Goal: Transaction & Acquisition: Purchase product/service

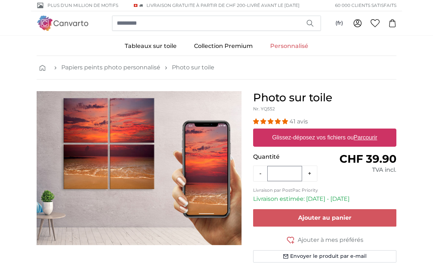
click at [373, 136] on u "Parcourir" at bounding box center [366, 137] width 24 height 6
click at [373, 131] on input "Glissez-déposez vos fichiers ou Parcourir" at bounding box center [324, 129] width 143 height 2
type input "**********"
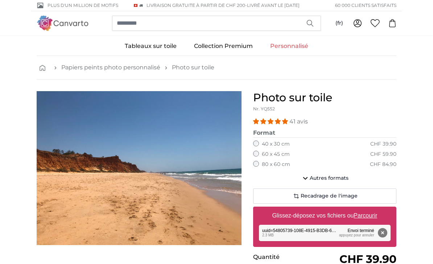
click at [309, 178] on icon "button" at bounding box center [305, 178] width 9 height 9
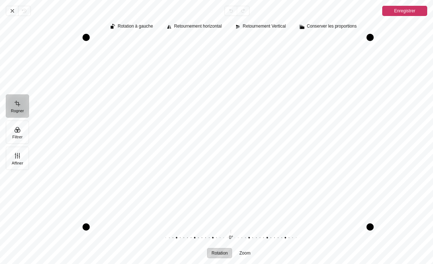
click at [13, 8] on icon "Pintura" at bounding box center [12, 11] width 6 height 6
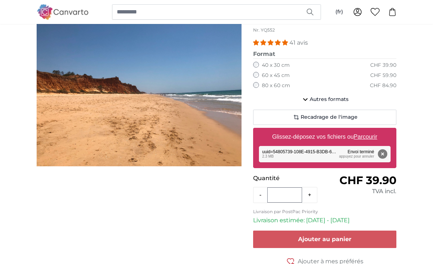
click at [384, 153] on button "Supprimer" at bounding box center [382, 153] width 9 height 9
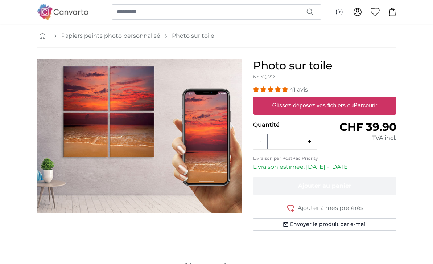
scroll to position [11, 0]
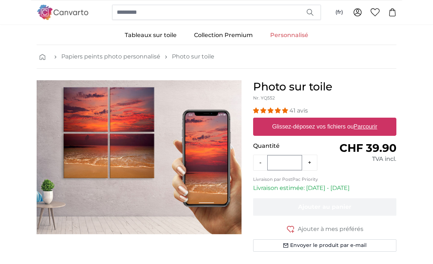
click at [373, 125] on u "Parcourir" at bounding box center [366, 126] width 24 height 6
click at [373, 120] on input "Glissez-déposez vos fichiers ou Parcourir" at bounding box center [324, 119] width 143 height 2
click at [366, 125] on u "Parcourir" at bounding box center [366, 126] width 24 height 6
click at [366, 120] on input "Glissez-déposez vos fichiers ou Parcourir" at bounding box center [324, 119] width 143 height 2
type input "**********"
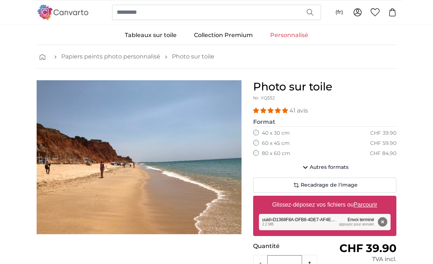
click at [309, 165] on icon "button" at bounding box center [305, 167] width 9 height 9
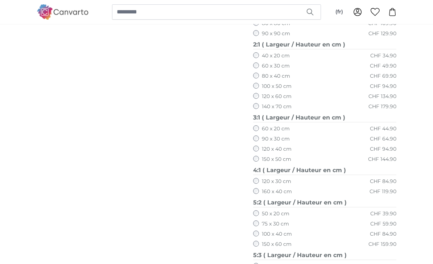
scroll to position [307, 0]
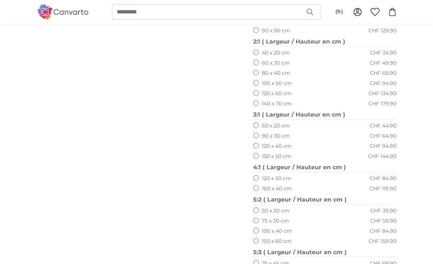
click at [243, 231] on div at bounding box center [139, 158] width 217 height 748
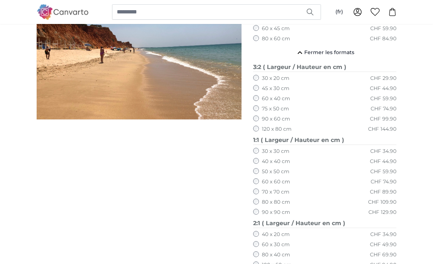
scroll to position [126, 0]
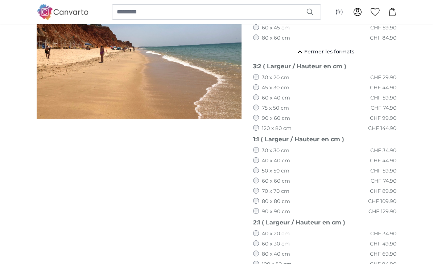
click at [257, 130] on fieldset "3:2 ( Largeur / Hauteur en cm ) 30 x 20 cm CHF 29.90 45 x 30 cm CHF 44.90 60 x …" at bounding box center [324, 98] width 143 height 73
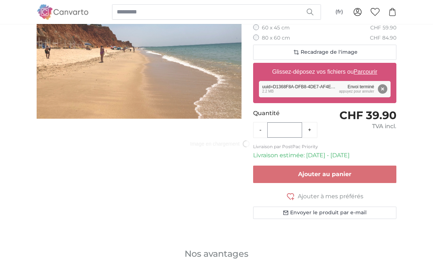
scroll to position [0, 0]
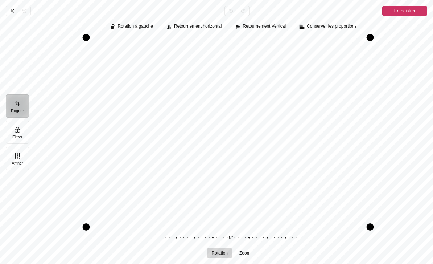
click at [12, 9] on icon "Pintura" at bounding box center [12, 11] width 6 height 6
